Goal: Task Accomplishment & Management: Manage account settings

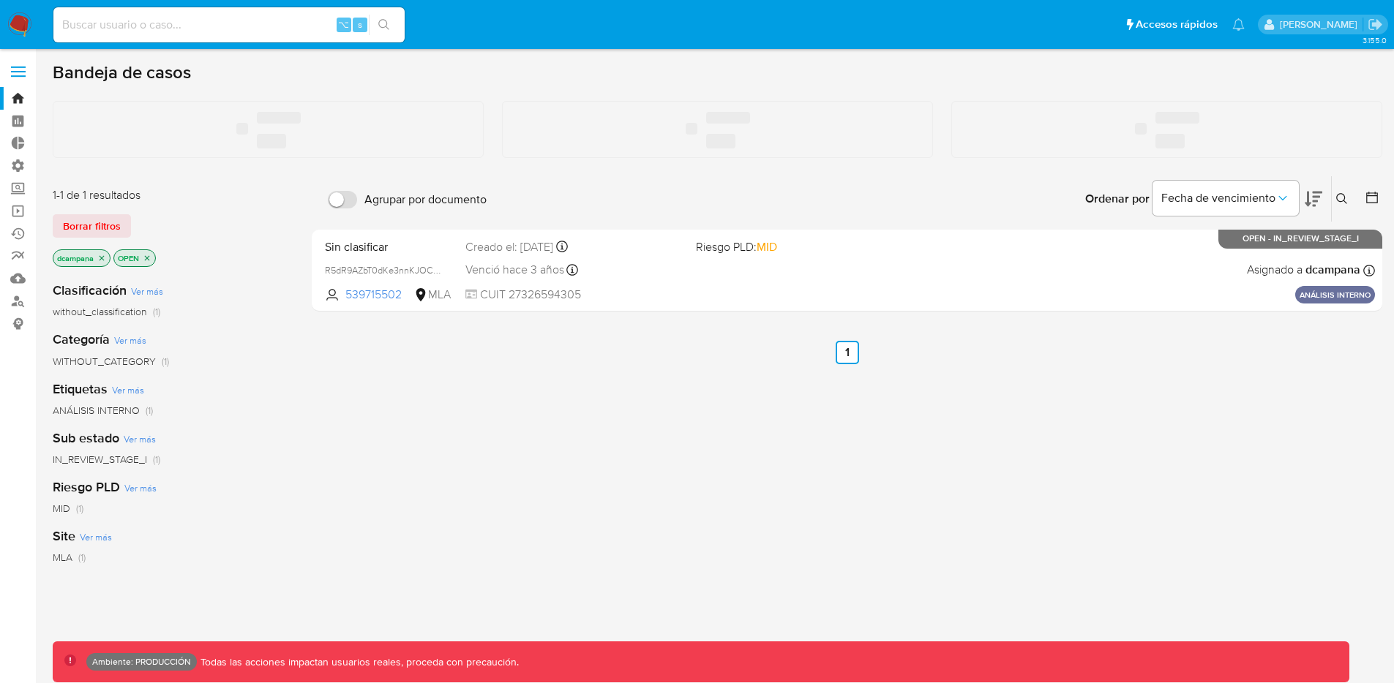
click at [20, 72] on span at bounding box center [18, 72] width 15 height 2
click at [0, 0] on input "checkbox" at bounding box center [0, 0] width 0 height 0
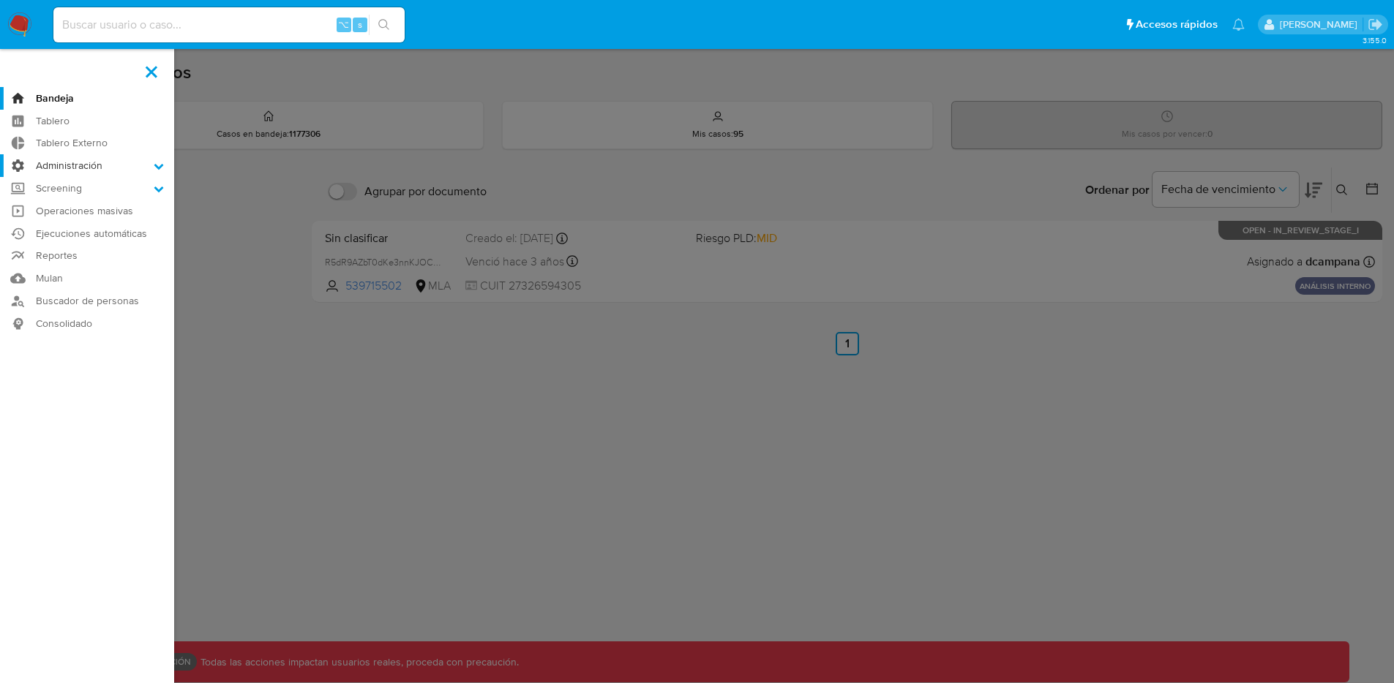
click at [106, 165] on label "Administración" at bounding box center [87, 165] width 174 height 23
click at [0, 0] on input "Administración" at bounding box center [0, 0] width 0 height 0
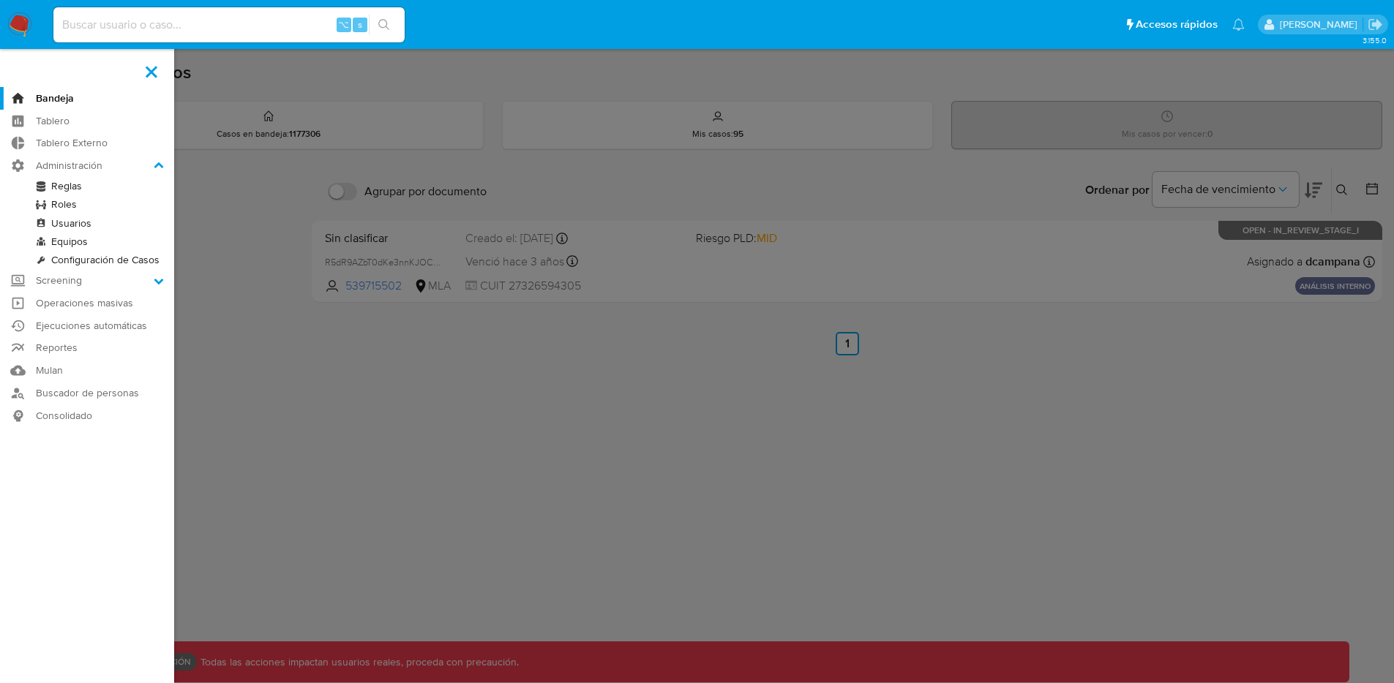
click at [65, 201] on link "Roles" at bounding box center [87, 204] width 174 height 18
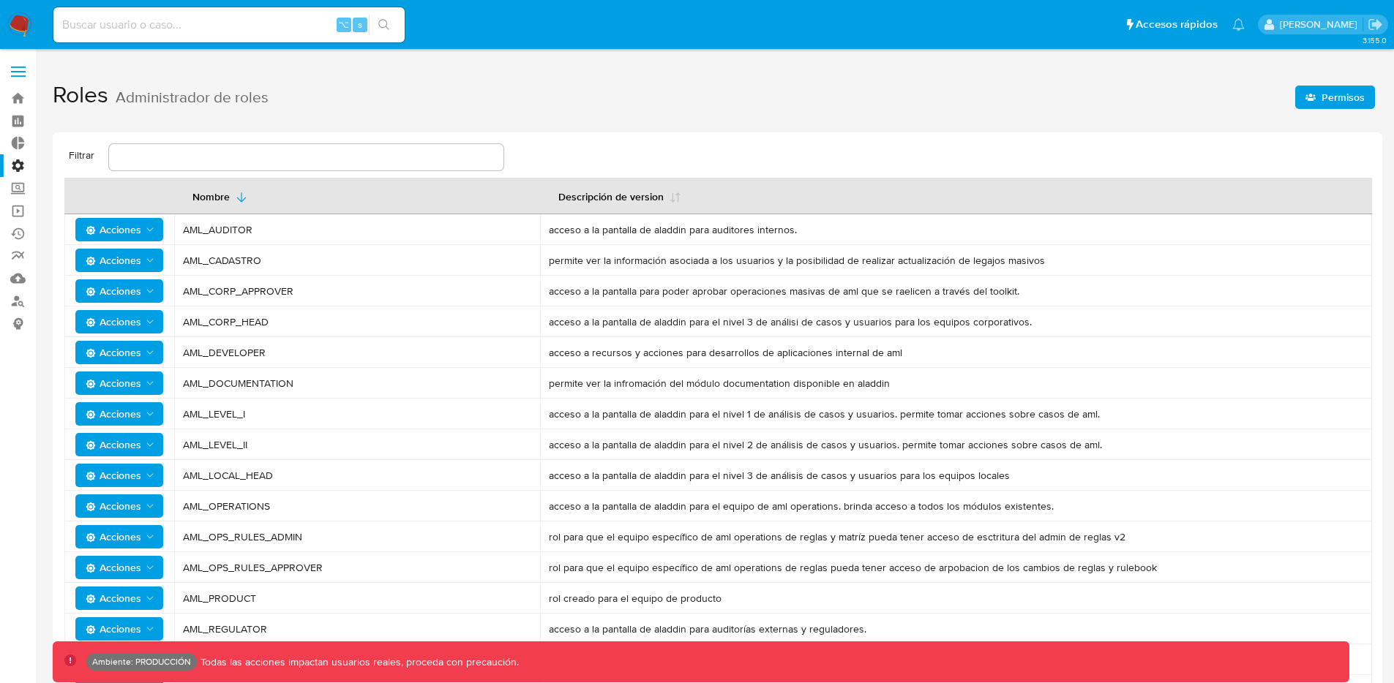
click at [1328, 86] on span "Permisos" at bounding box center [1343, 97] width 43 height 23
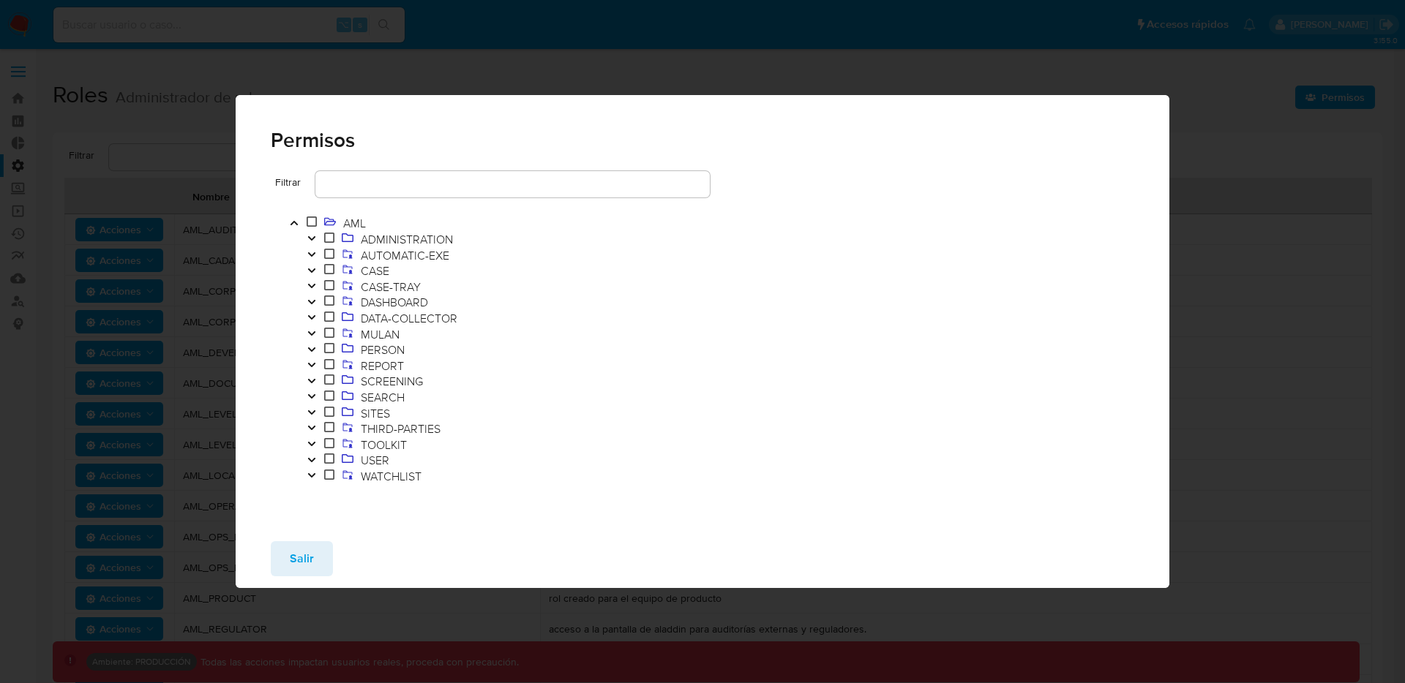
click at [311, 267] on icon "Toggle" at bounding box center [312, 270] width 10 height 9
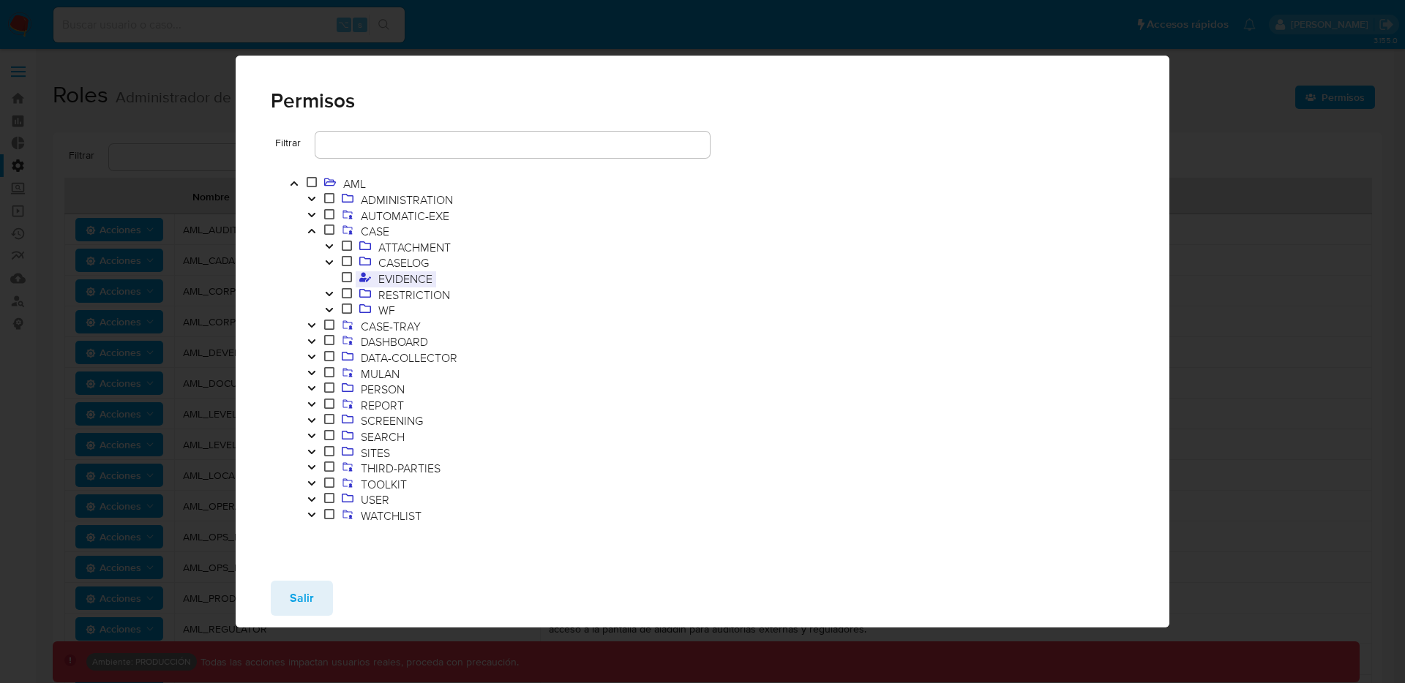
click at [376, 277] on span "EVIDENCE" at bounding box center [405, 279] width 61 height 16
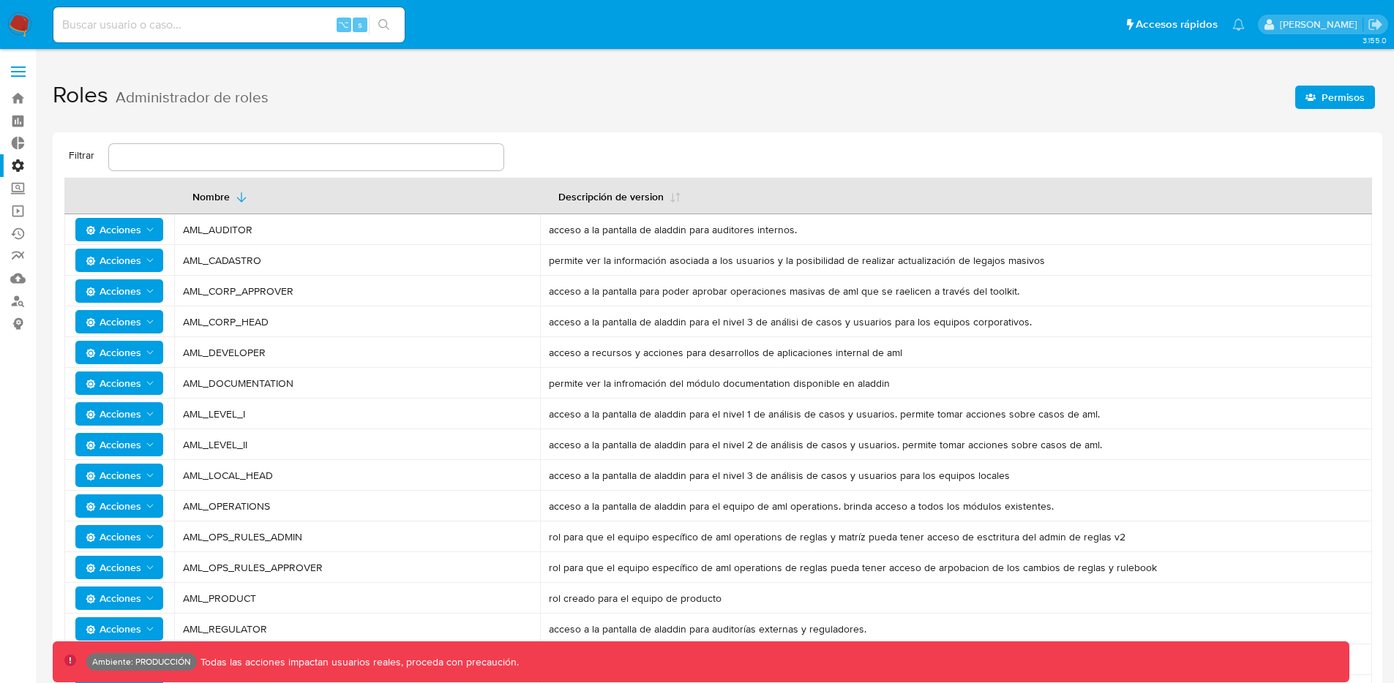
click at [1327, 89] on span "Permisos" at bounding box center [1343, 97] width 43 height 23
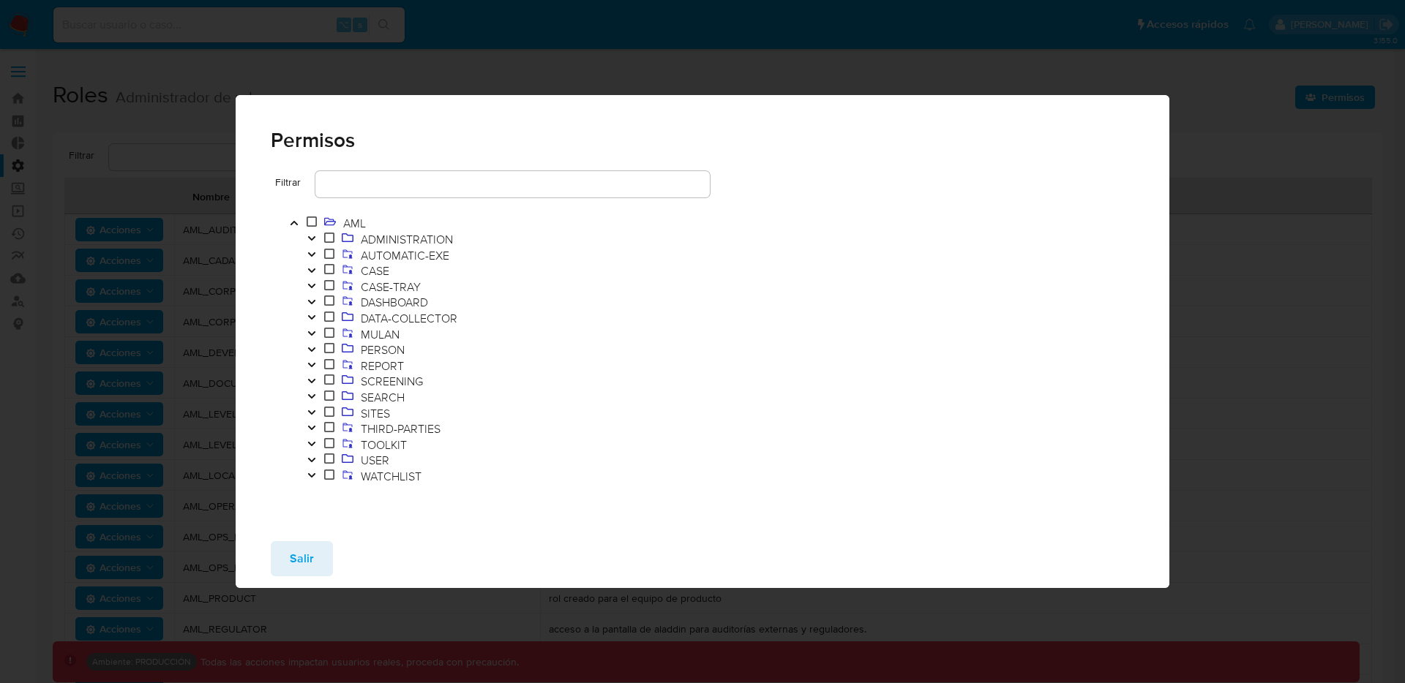
click at [312, 251] on icon "Toggle" at bounding box center [312, 254] width 10 height 9
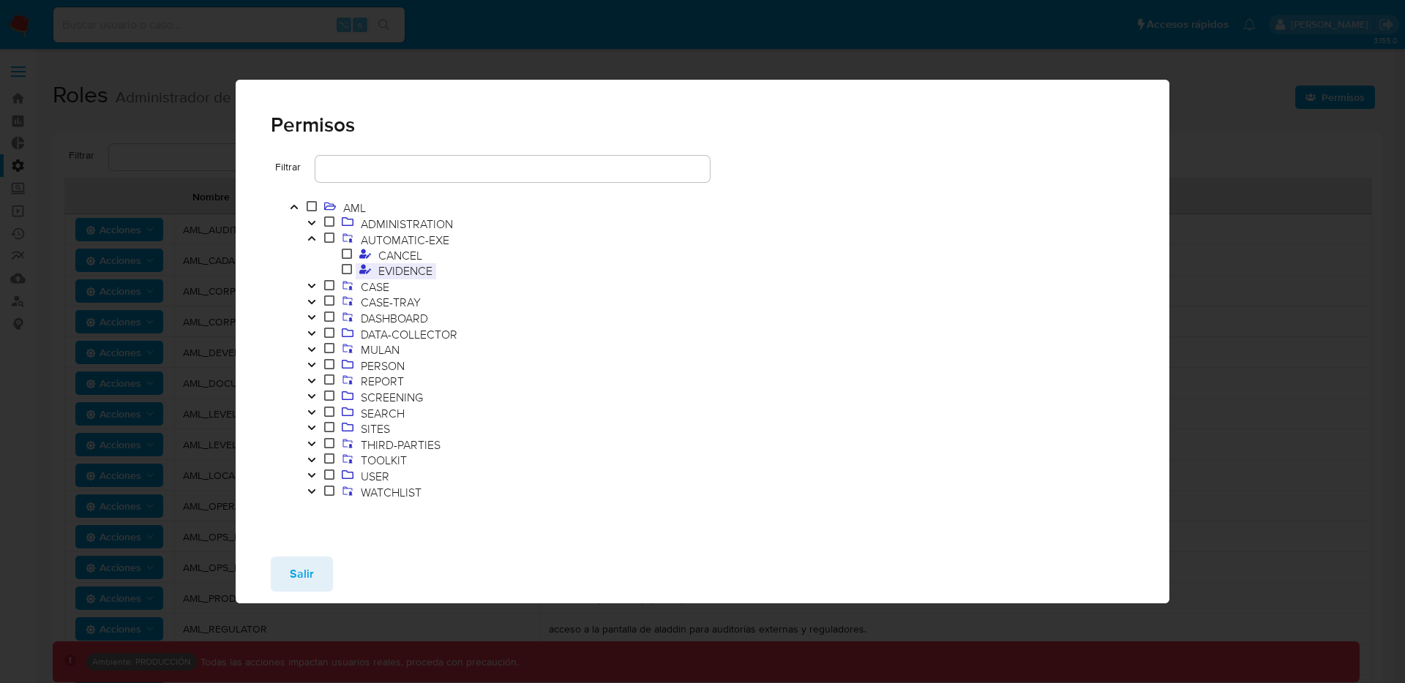
click at [386, 271] on span "EVIDENCE" at bounding box center [405, 271] width 61 height 16
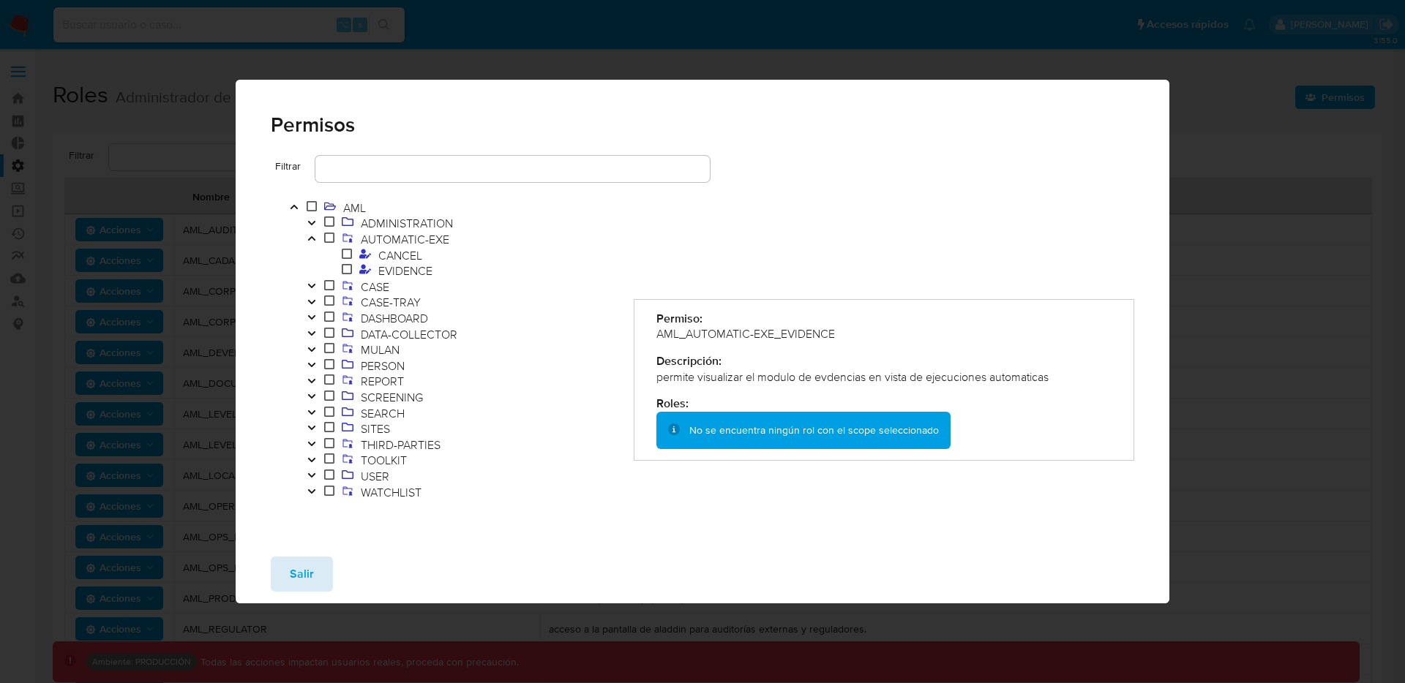
click at [282, 572] on button "Salir" at bounding box center [302, 574] width 62 height 35
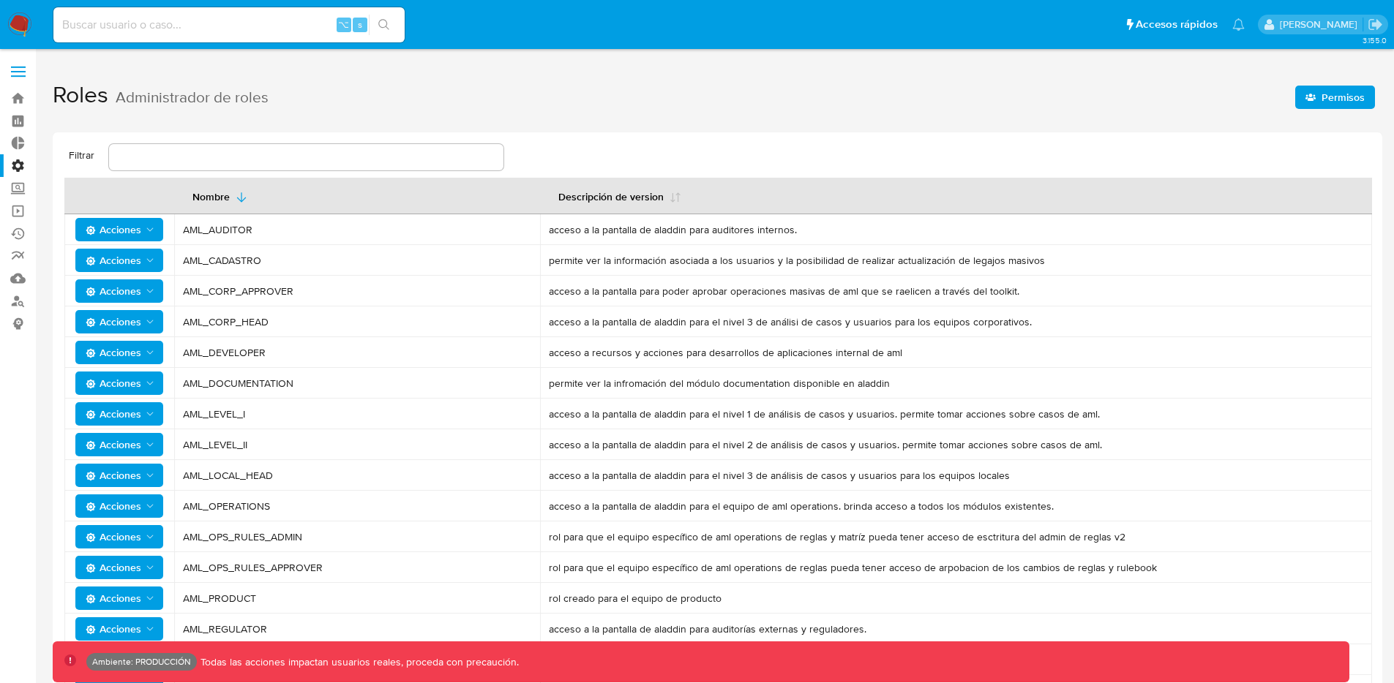
click at [1327, 97] on span "Permisos" at bounding box center [1343, 97] width 43 height 23
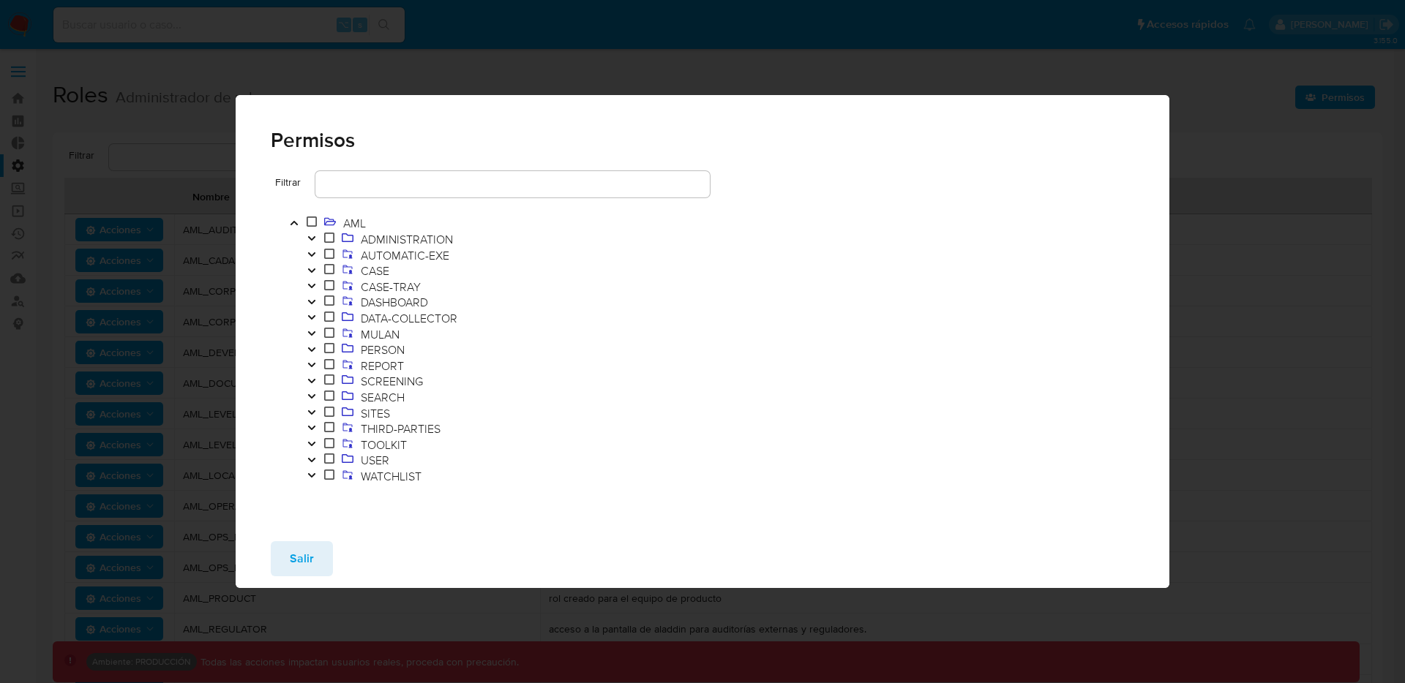
click at [314, 268] on icon "Toggle" at bounding box center [312, 270] width 10 height 9
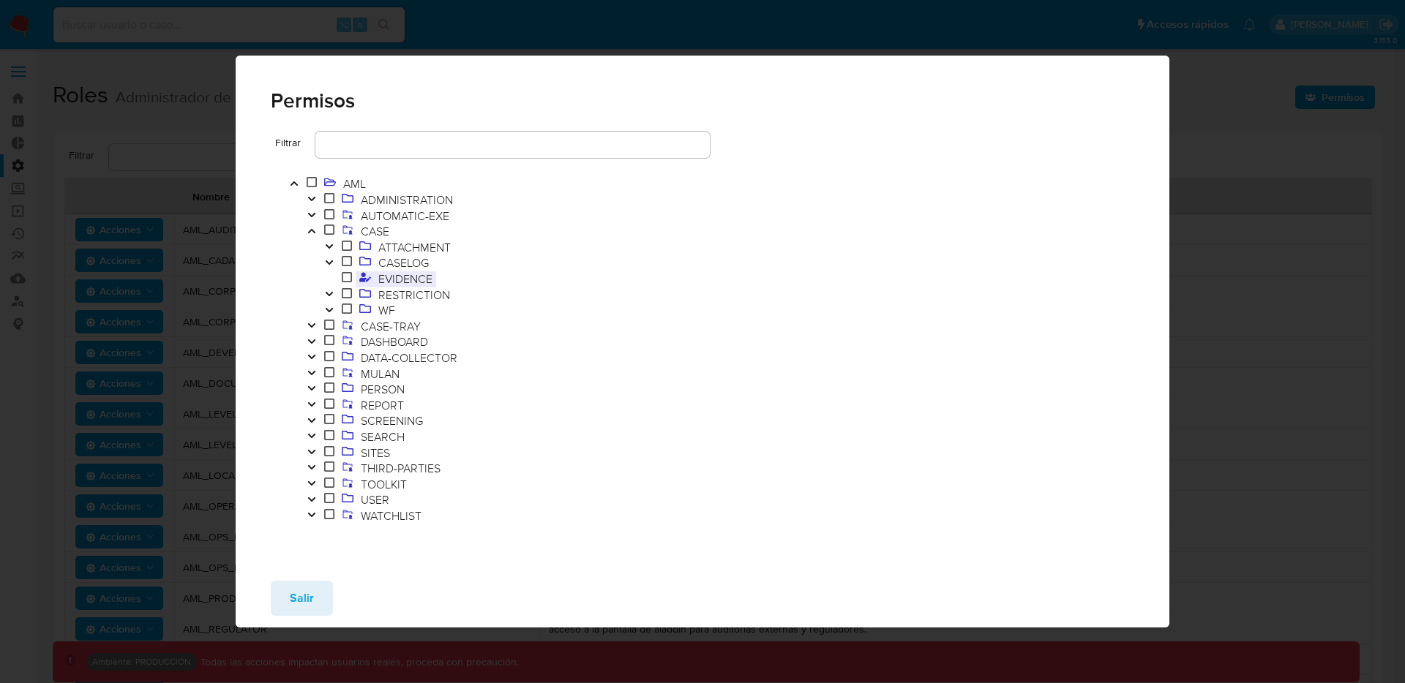
click at [424, 284] on span "EVIDENCE" at bounding box center [405, 279] width 61 height 16
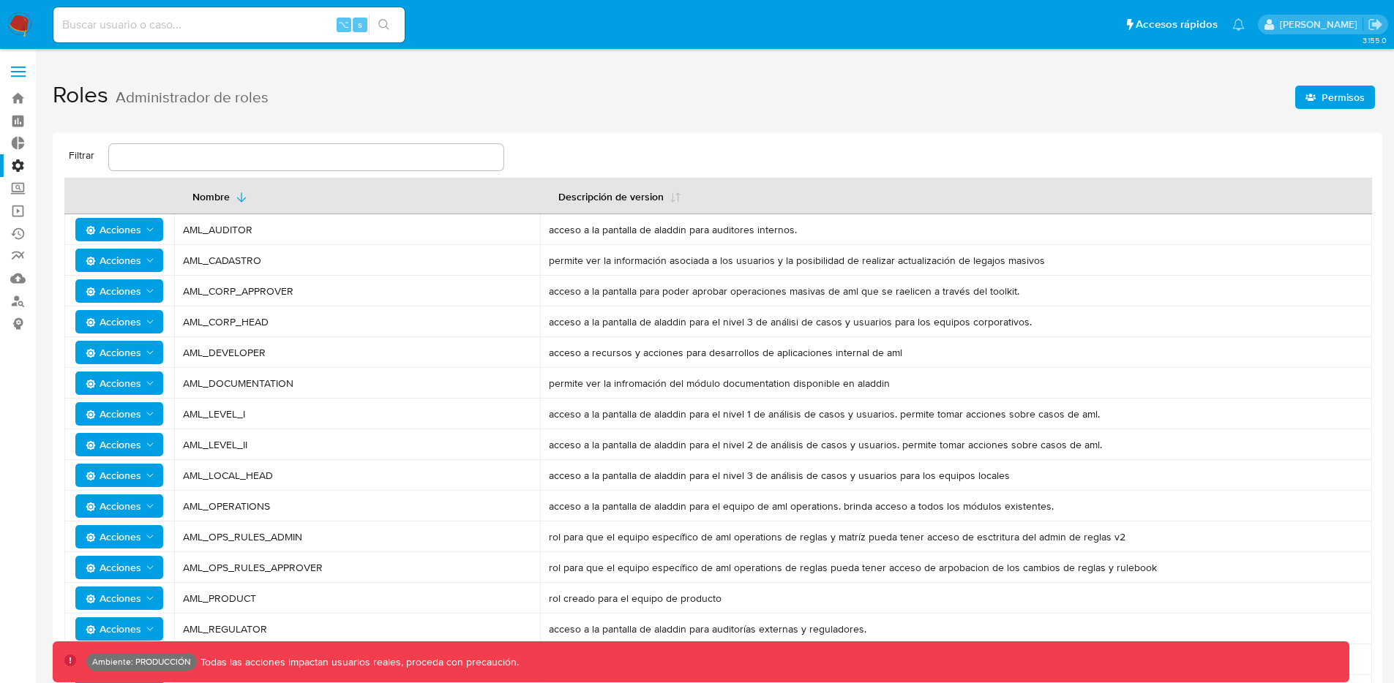
click at [1317, 84] on h1 "Roles Administrador de roles [PERSON_NAME]" at bounding box center [718, 95] width 1330 height 50
click at [1317, 89] on span "Permisos" at bounding box center [1335, 97] width 59 height 20
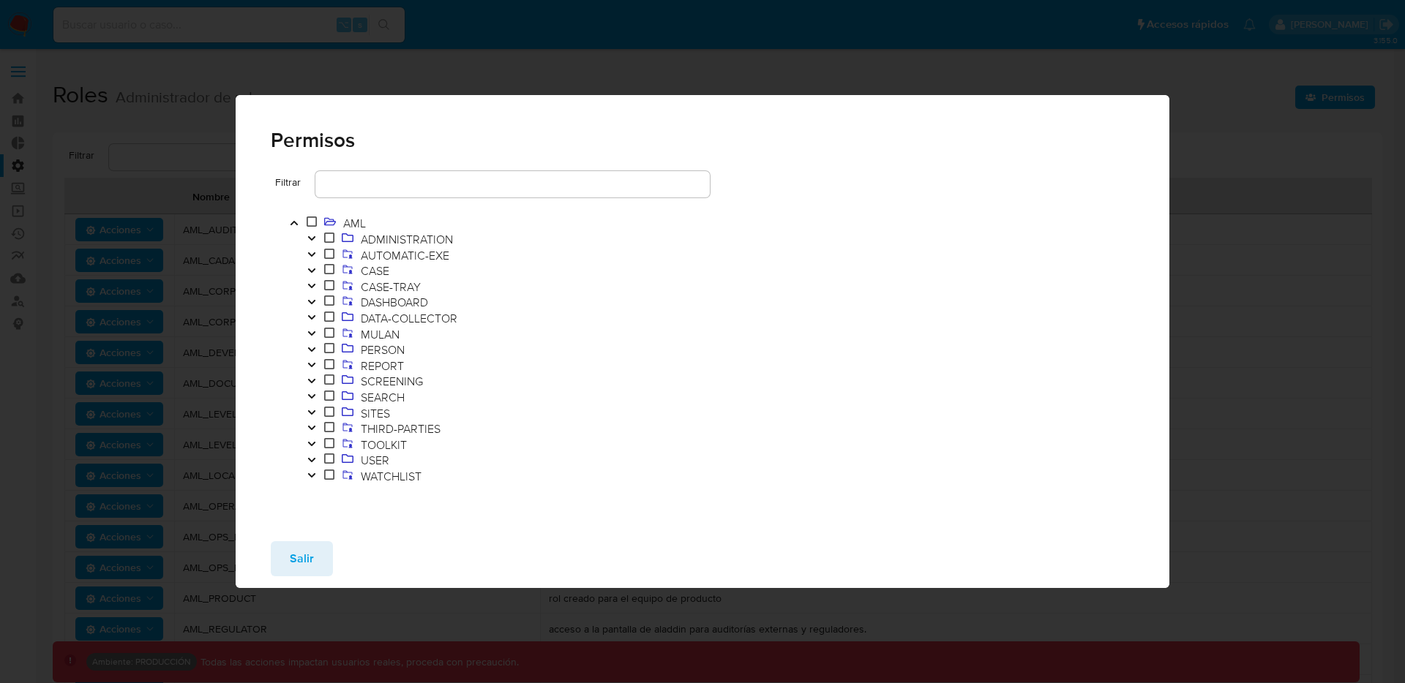
click at [312, 269] on icon "Toggle" at bounding box center [312, 270] width 10 height 9
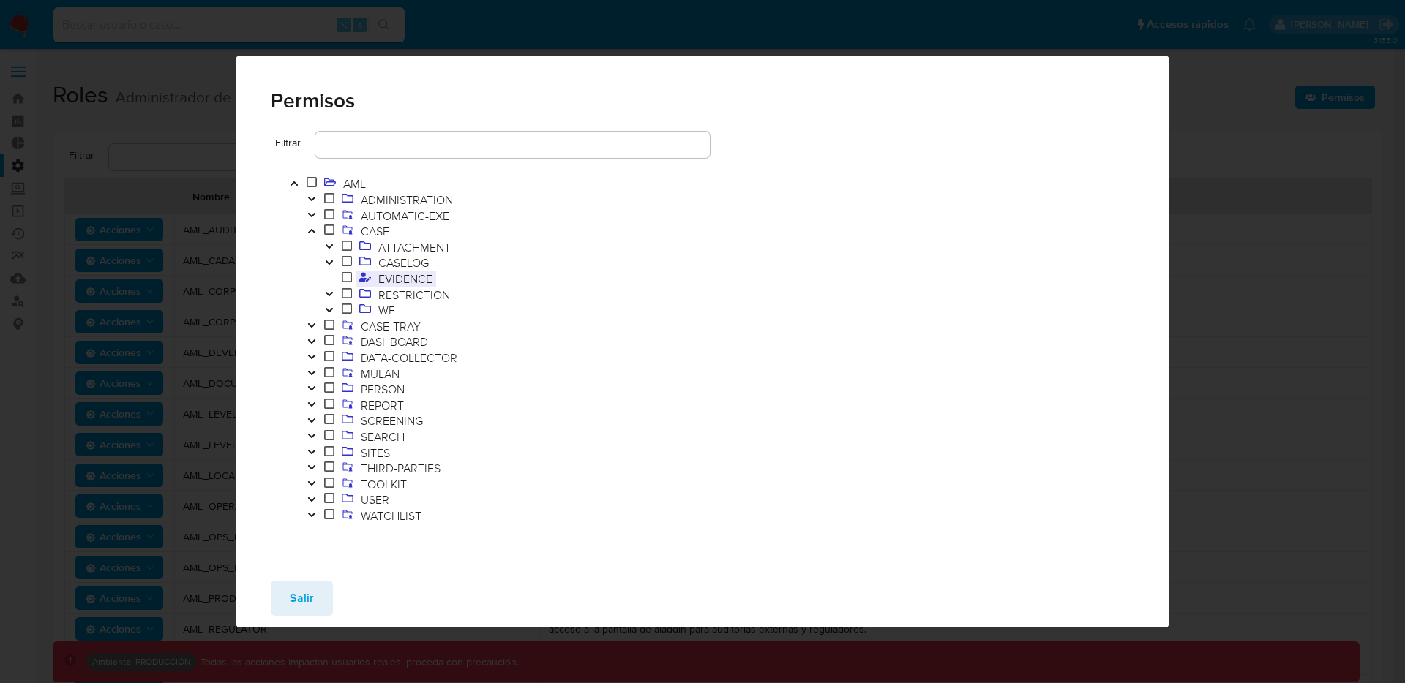
click at [405, 281] on span "EVIDENCE" at bounding box center [405, 279] width 61 height 16
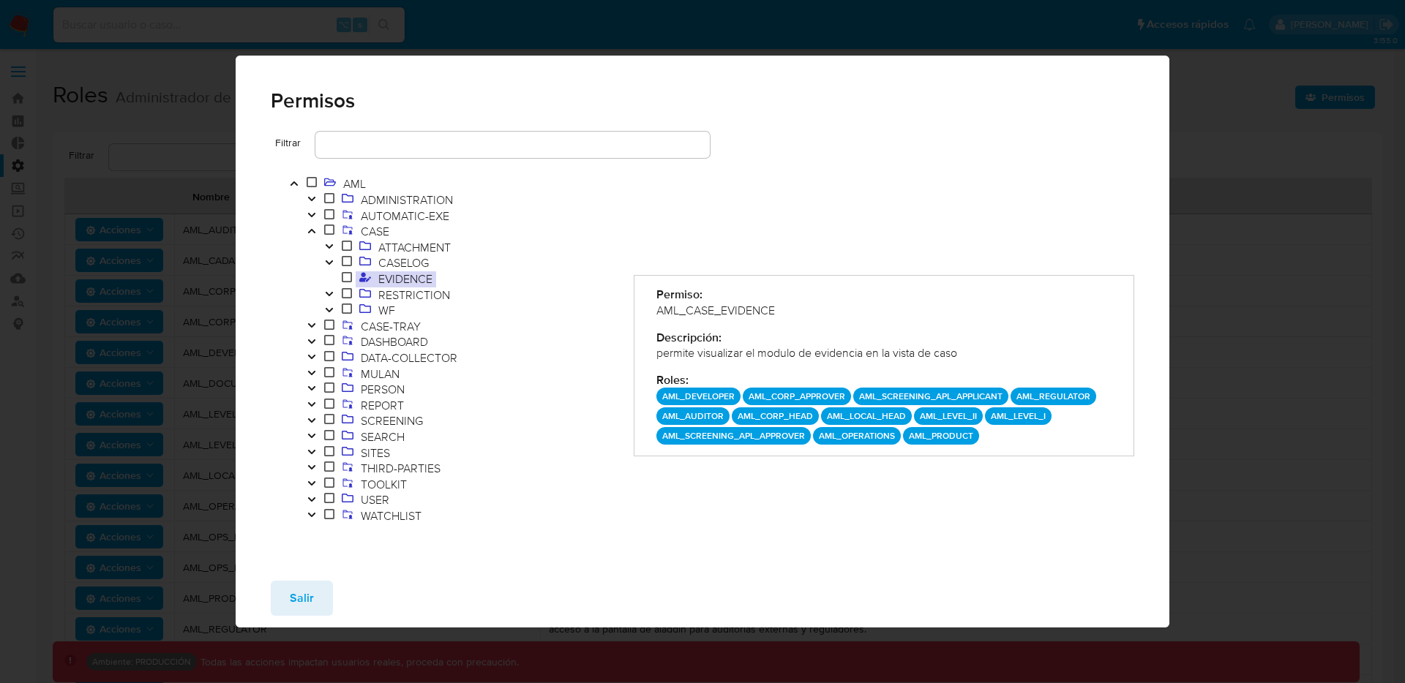
click at [312, 228] on icon "Toggle" at bounding box center [312, 231] width 10 height 9
click at [312, 192] on span at bounding box center [312, 184] width 18 height 16
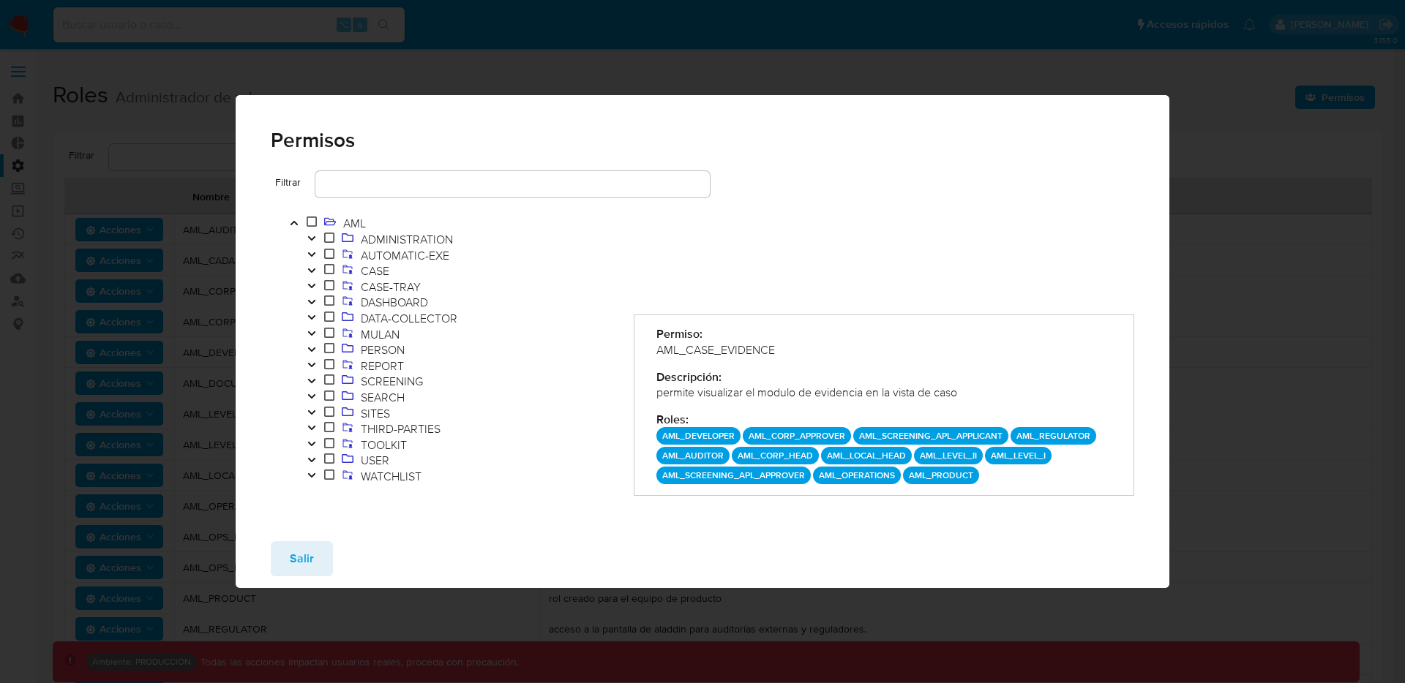
click at [311, 257] on icon "Toggle" at bounding box center [312, 254] width 10 height 9
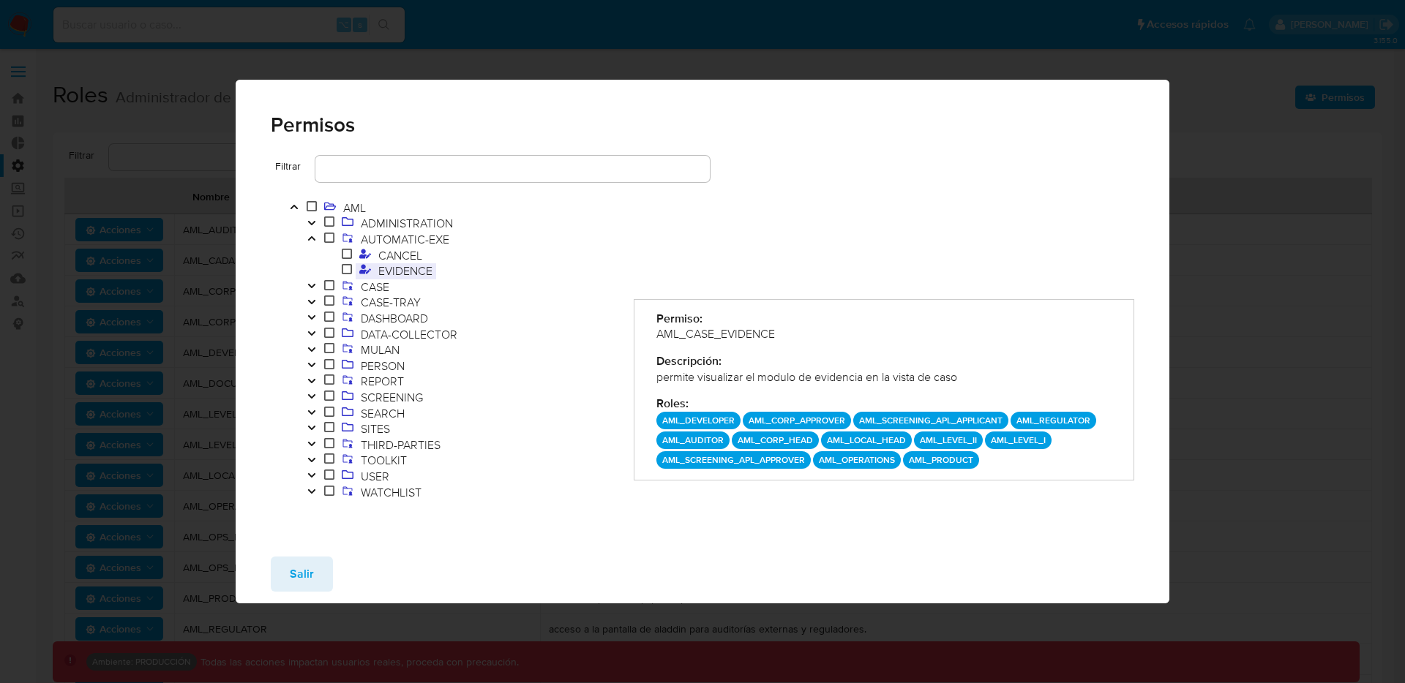
click at [378, 265] on span "EVIDENCE" at bounding box center [405, 271] width 61 height 16
